Goal: Task Accomplishment & Management: Use online tool/utility

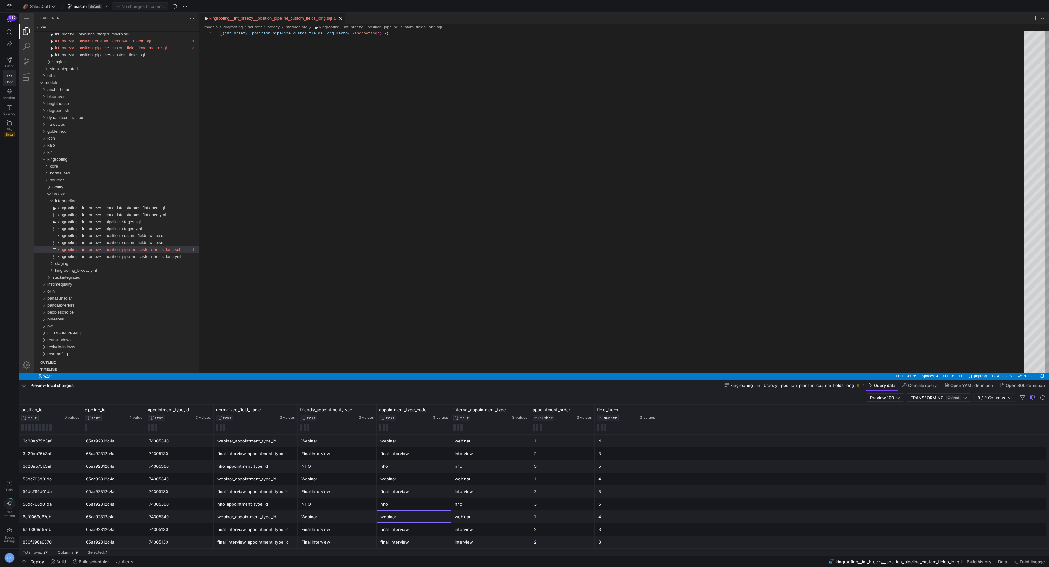
scroll to position [0, 171]
click at [406, 184] on div "{{ int_breezy__position_pipeline_custom_fields_long_ macro ( 'kingroofing' ) }}" at bounding box center [624, 202] width 808 height 342
click at [373, 198] on div "{{ int_breezy__position_pipeline_custom_fields_long_ macro ( 'kingroofing' ) }}" at bounding box center [624, 202] width 808 height 342
click at [51, 561] on icon at bounding box center [53, 561] width 4 height 4
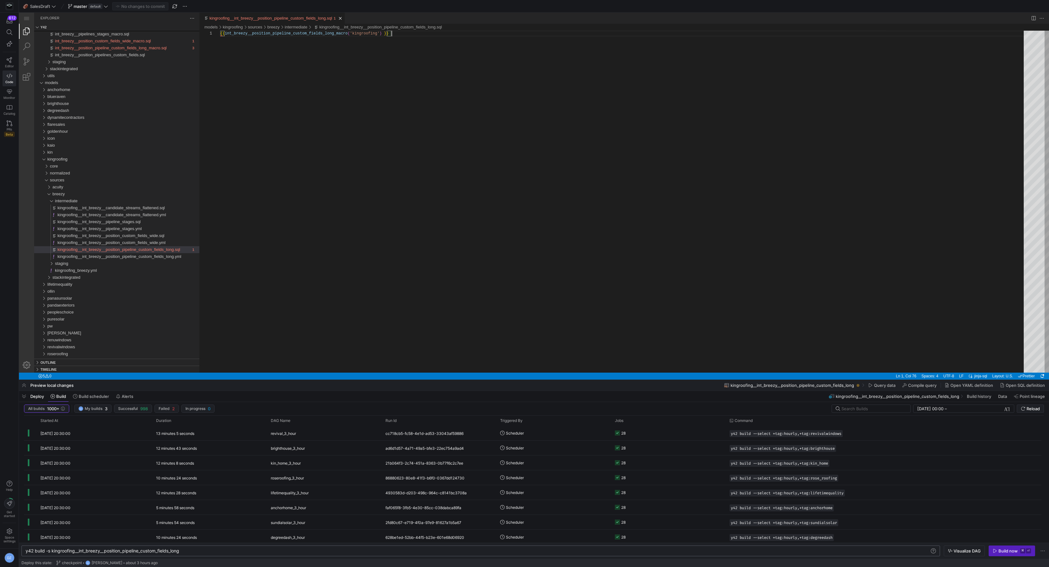
click at [211, 551] on div "y42 build -s kingroofing__int_breezy__position_pip eline_custom_fields_long" at bounding box center [478, 550] width 905 height 5
click at [217, 551] on div "y42 build -s kingroofing__int_breezy__position_pip eline_custom_fields_long" at bounding box center [478, 550] width 905 height 5
click at [1014, 551] on div "Build now" at bounding box center [1007, 550] width 19 height 5
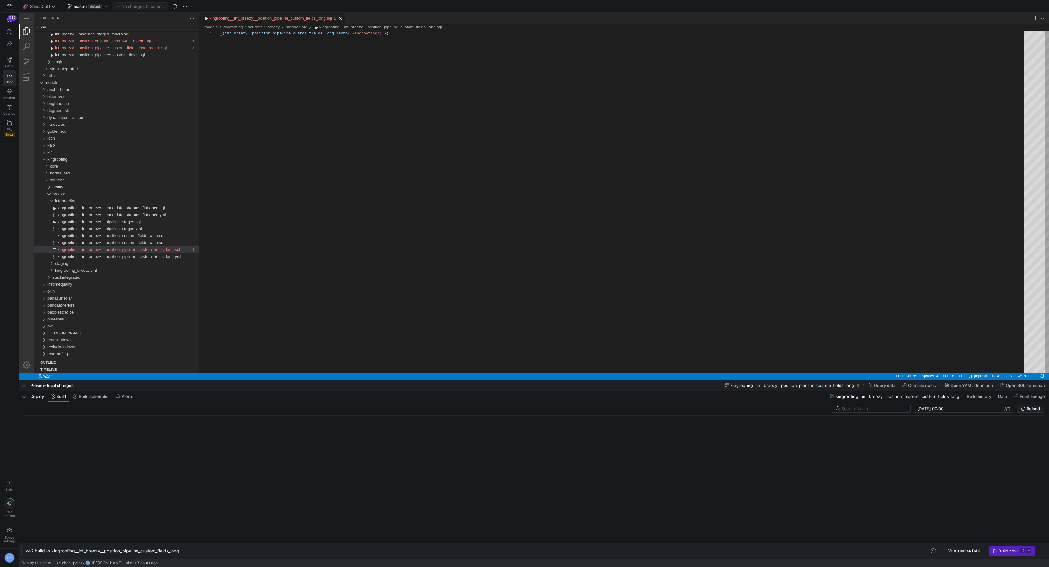
click at [496, 191] on div "{{ int_breezy__position_pipeline_custom_fields_long_ macro ( 'kingroofing' ) }}" at bounding box center [624, 202] width 808 height 342
